Goal: Information Seeking & Learning: Check status

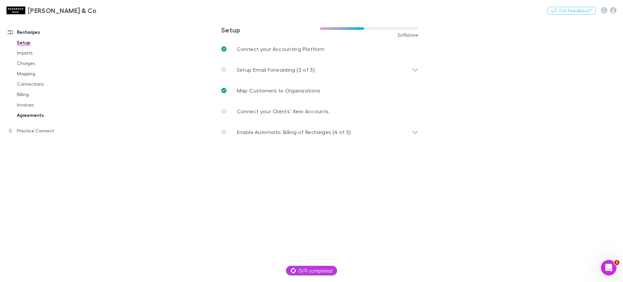
click at [54, 110] on link "Agreements" at bounding box center [49, 115] width 79 height 10
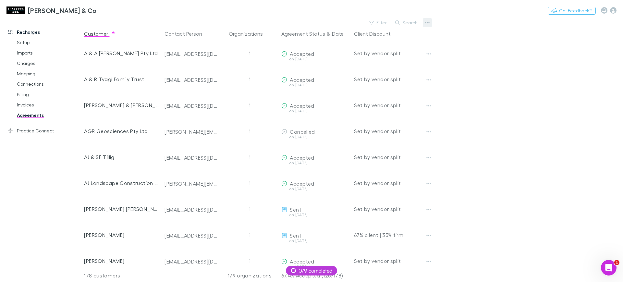
click at [426, 19] on button "button" at bounding box center [427, 22] width 9 height 9
click at [417, 43] on p "All agreements" at bounding box center [387, 44] width 79 height 8
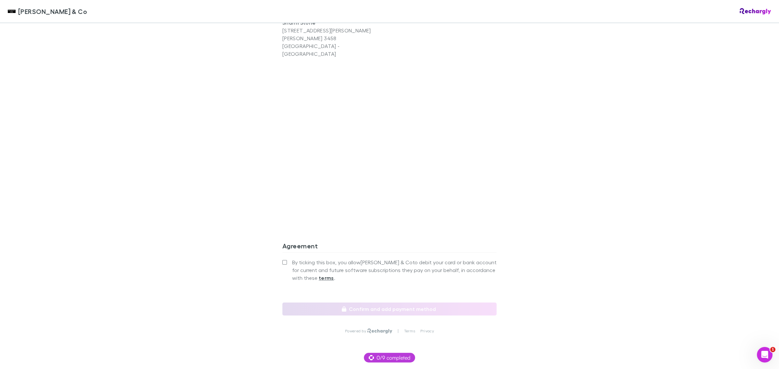
scroll to position [484, 0]
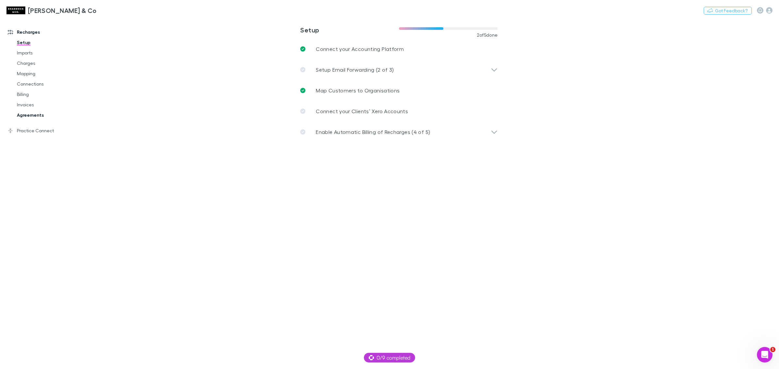
click at [49, 112] on link "Agreements" at bounding box center [50, 115] width 81 height 10
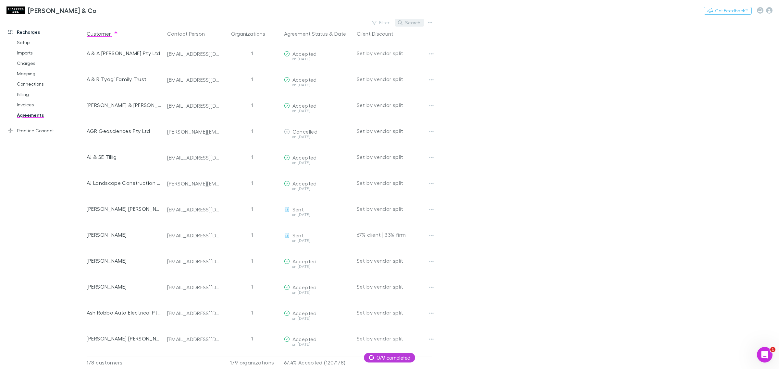
click at [412, 26] on button "Search" at bounding box center [410, 23] width 30 height 8
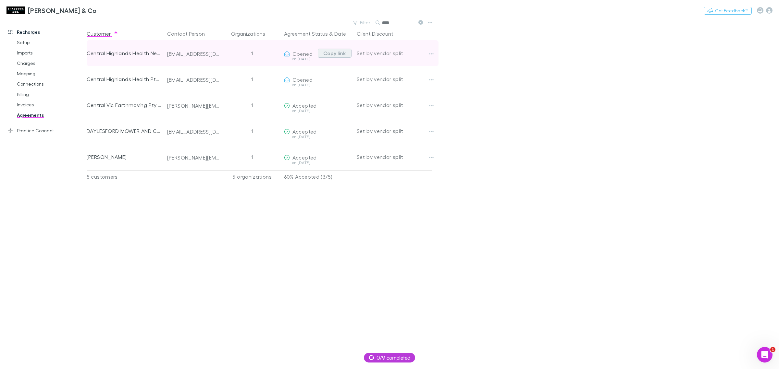
click at [333, 51] on button "Copy link" at bounding box center [335, 53] width 34 height 9
click at [144, 54] on div "Central Highlands Health Network Trust" at bounding box center [124, 53] width 75 height 26
click at [153, 50] on div "Central Highlands Health Network Trust" at bounding box center [124, 53] width 75 height 26
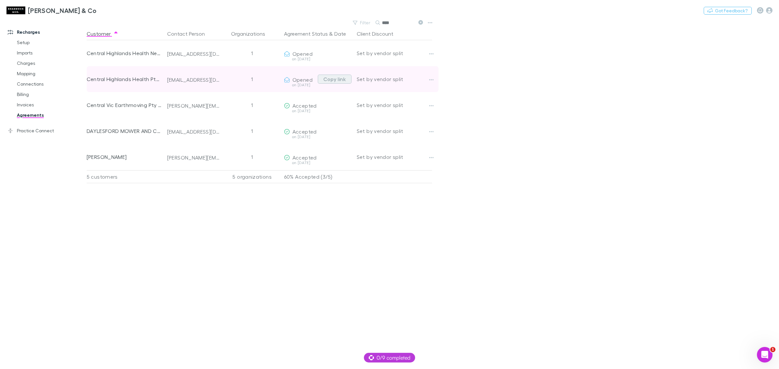
click at [343, 76] on button "Copy link" at bounding box center [335, 79] width 34 height 9
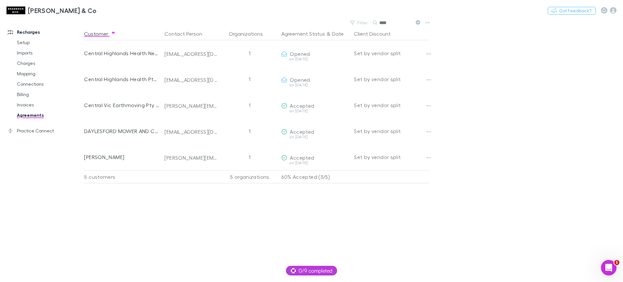
click at [402, 22] on input "****" at bounding box center [396, 22] width 32 height 9
type input "*"
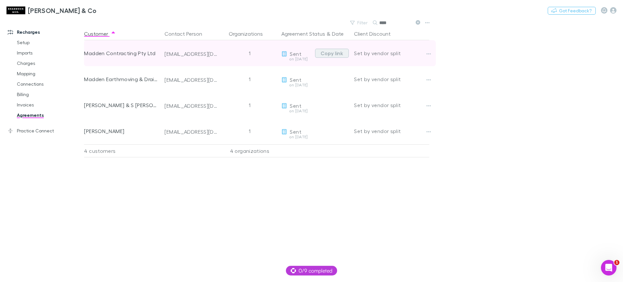
click at [330, 52] on button "Copy link" at bounding box center [332, 53] width 34 height 9
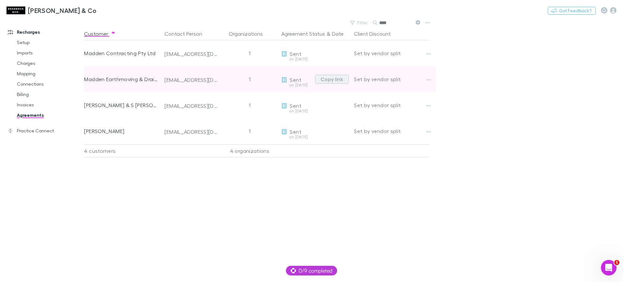
drag, startPoint x: 334, startPoint y: 79, endPoint x: 330, endPoint y: 79, distance: 3.9
click at [334, 79] on button "Copy link" at bounding box center [332, 79] width 34 height 9
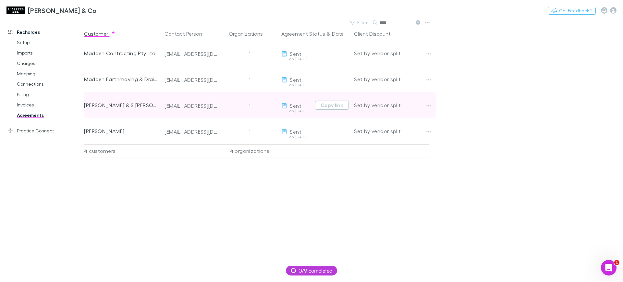
drag, startPoint x: 327, startPoint y: 106, endPoint x: 169, endPoint y: 94, distance: 158.2
click at [327, 106] on button "Copy link" at bounding box center [332, 105] width 34 height 9
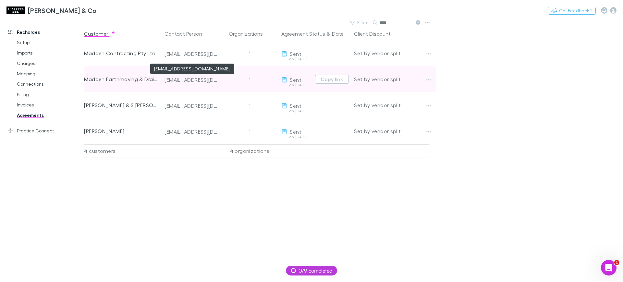
click at [196, 81] on div "maddencontracting@outlook.com" at bounding box center [191, 80] width 53 height 6
drag, startPoint x: 186, startPoint y: 82, endPoint x: 169, endPoint y: 80, distance: 16.7
click at [169, 80] on div "maddencontracting@outlook.com" at bounding box center [191, 80] width 53 height 6
click at [169, 79] on div "maddencontracting@outlook.com" at bounding box center [191, 80] width 53 height 6
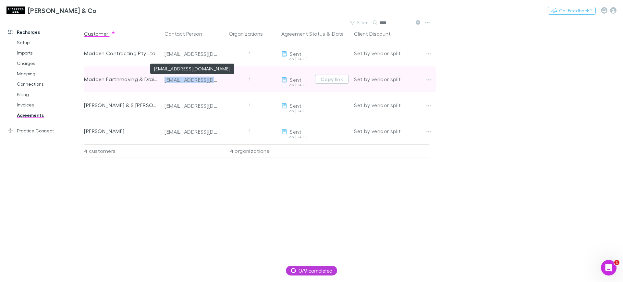
click at [169, 79] on div "maddencontracting@outlook.com" at bounding box center [191, 80] width 53 height 6
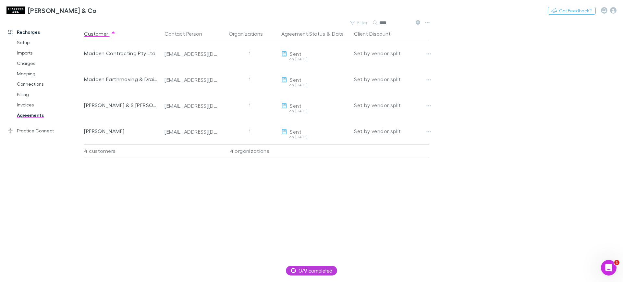
drag, startPoint x: 390, startPoint y: 24, endPoint x: 394, endPoint y: 22, distance: 3.8
click at [392, 23] on input "****" at bounding box center [396, 22] width 32 height 9
click at [394, 22] on input "****" at bounding box center [396, 22] width 32 height 9
type input "*"
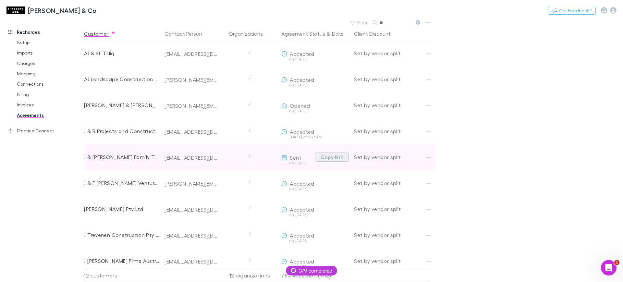
type input "*"
click at [335, 158] on button "Copy link" at bounding box center [332, 157] width 34 height 9
drag, startPoint x: 324, startPoint y: 157, endPoint x: 278, endPoint y: 153, distance: 46.3
click at [324, 157] on button "Copy link" at bounding box center [332, 157] width 34 height 9
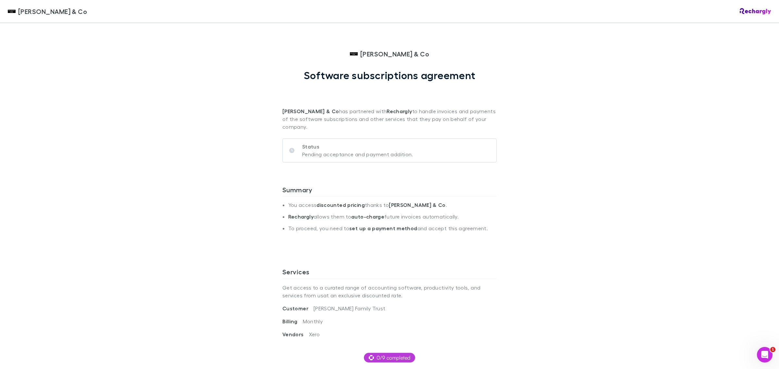
scroll to position [325, 0]
